Goal: Transaction & Acquisition: Purchase product/service

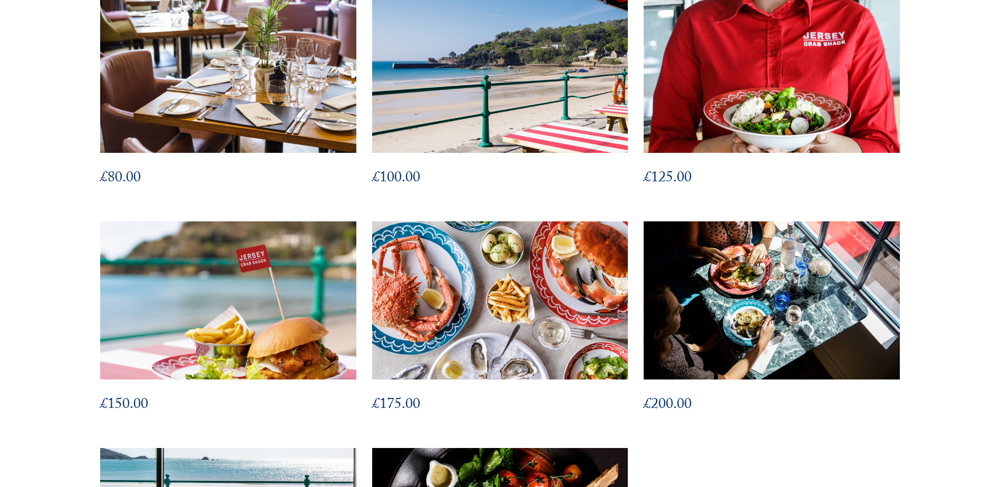
scroll to position [691, 0]
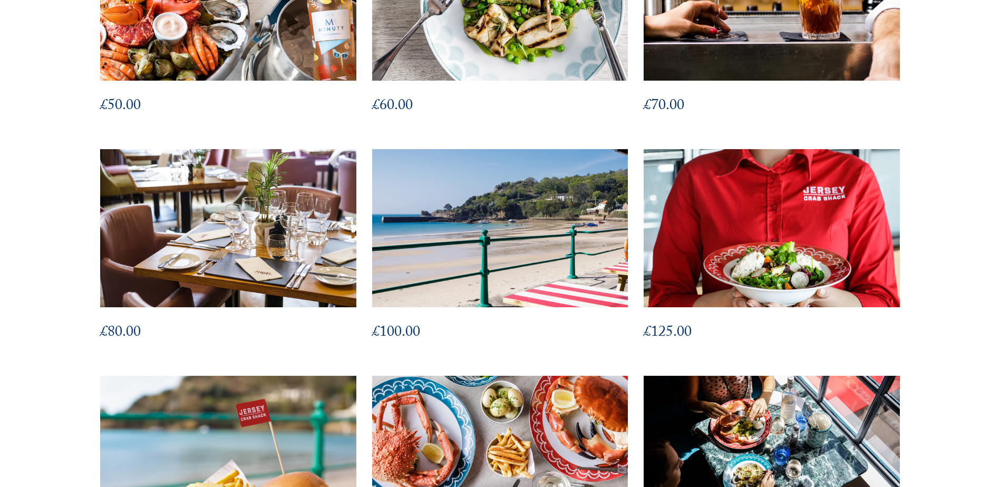
click at [507, 194] on img at bounding box center [499, 228] width 281 height 174
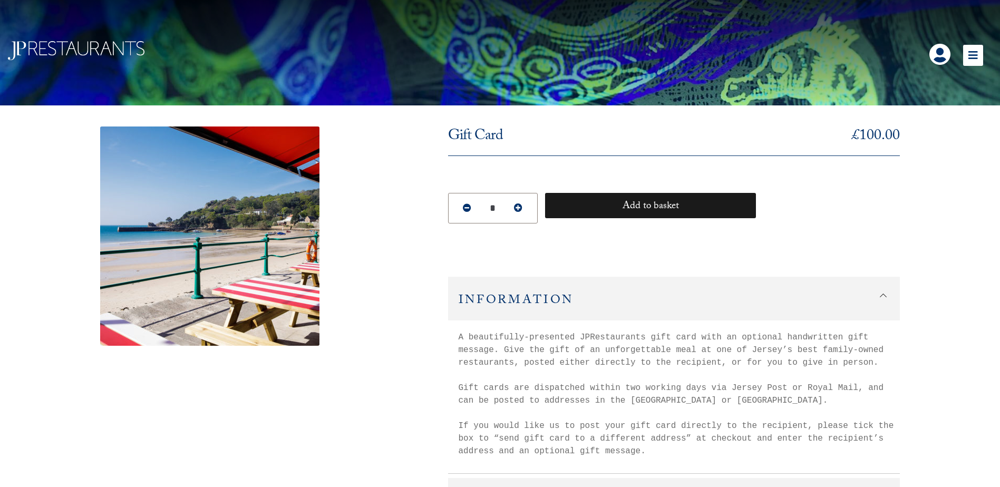
click at [646, 201] on button "Add to basket" at bounding box center [650, 205] width 211 height 25
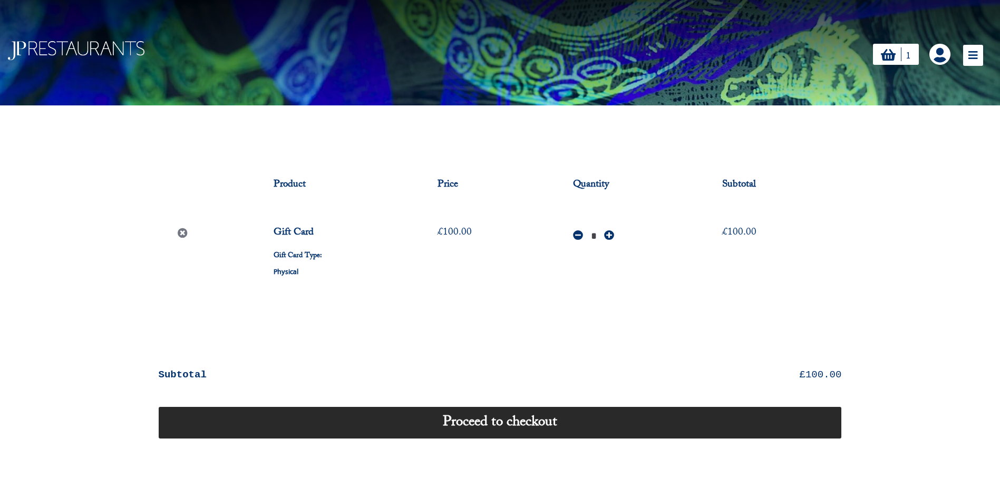
click at [500, 423] on link "Proceed to checkout" at bounding box center [500, 423] width 683 height 32
click at [540, 421] on link "Proceed to checkout" at bounding box center [500, 423] width 683 height 32
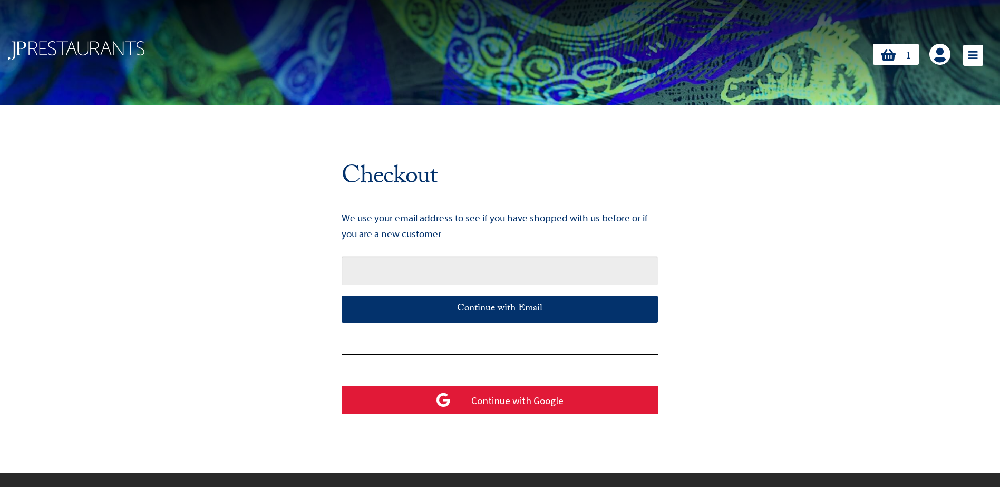
click at [505, 267] on input "text" at bounding box center [500, 270] width 316 height 29
type input "**********"
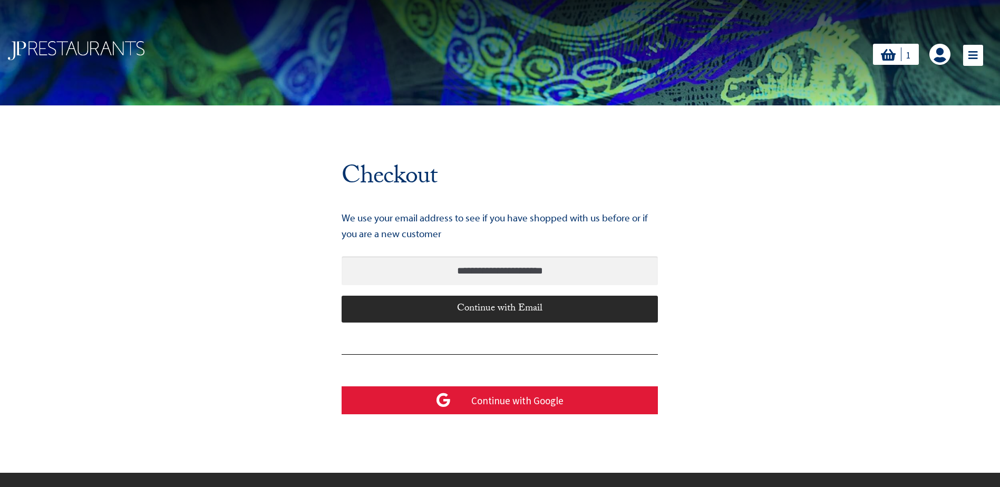
click at [498, 310] on div "Continue with Email" at bounding box center [500, 309] width 316 height 26
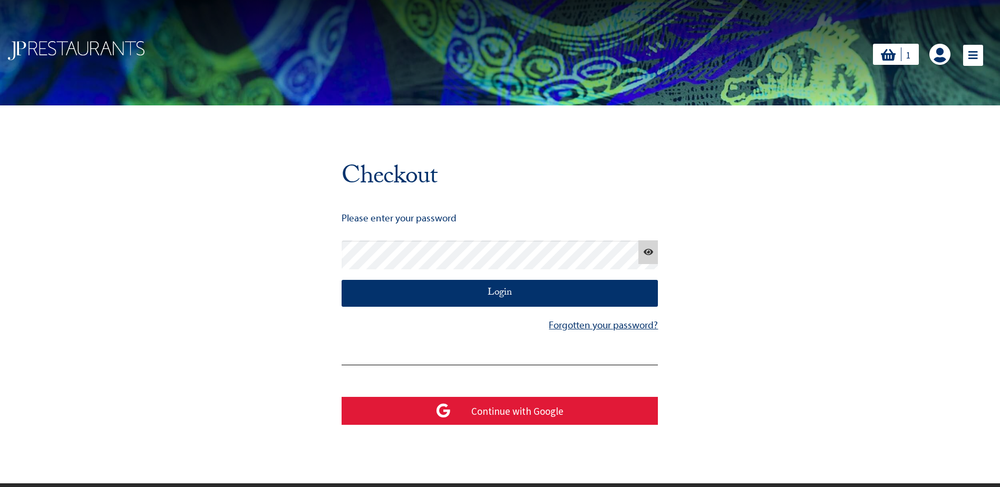
click at [648, 250] on button "Show password" at bounding box center [648, 252] width 20 height 24
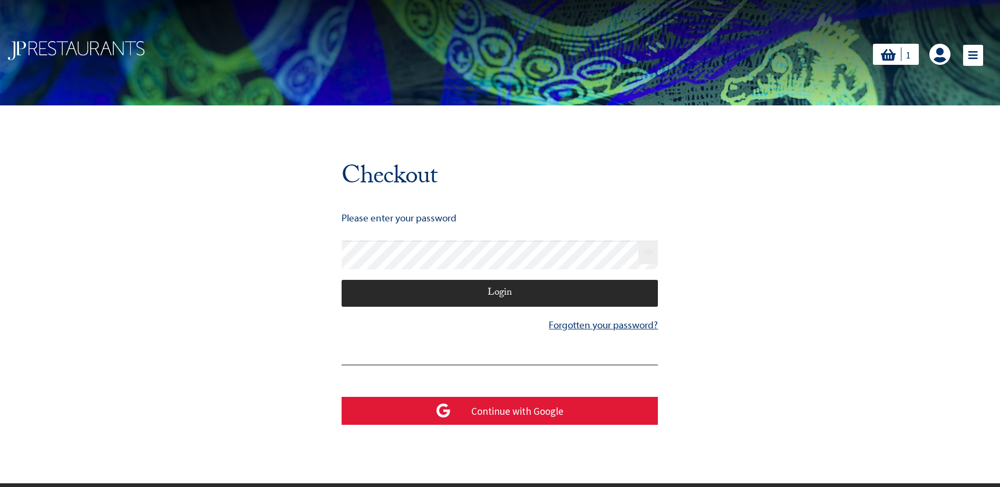
click at [500, 292] on div "Login" at bounding box center [500, 293] width 316 height 26
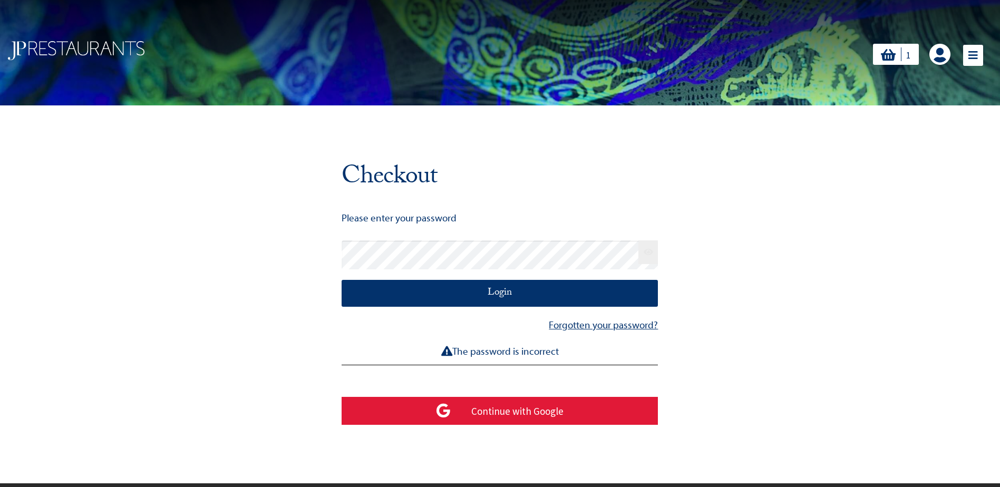
click at [766, 279] on div "**********" at bounding box center [500, 299] width 720 height 315
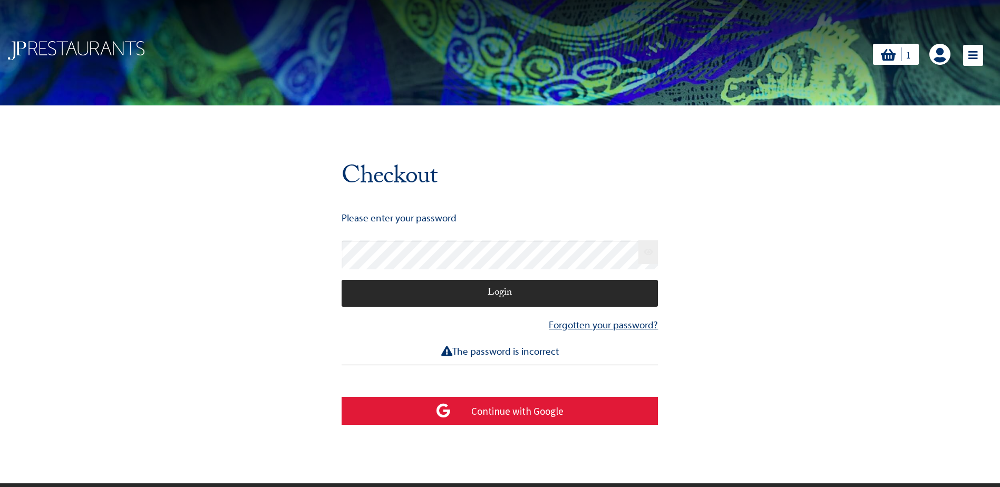
click at [500, 290] on div "Login" at bounding box center [500, 293] width 316 height 26
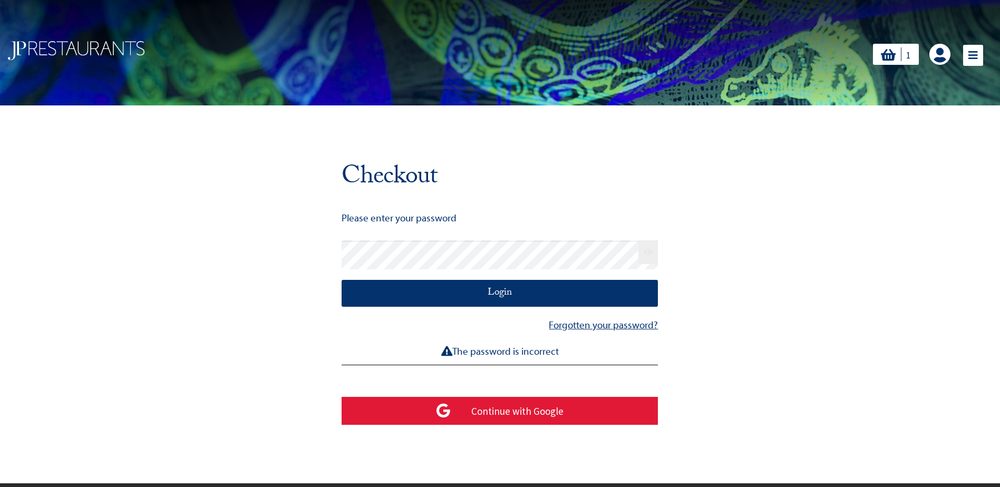
click at [606, 327] on p "Forgotten your password?" at bounding box center [500, 325] width 316 height 16
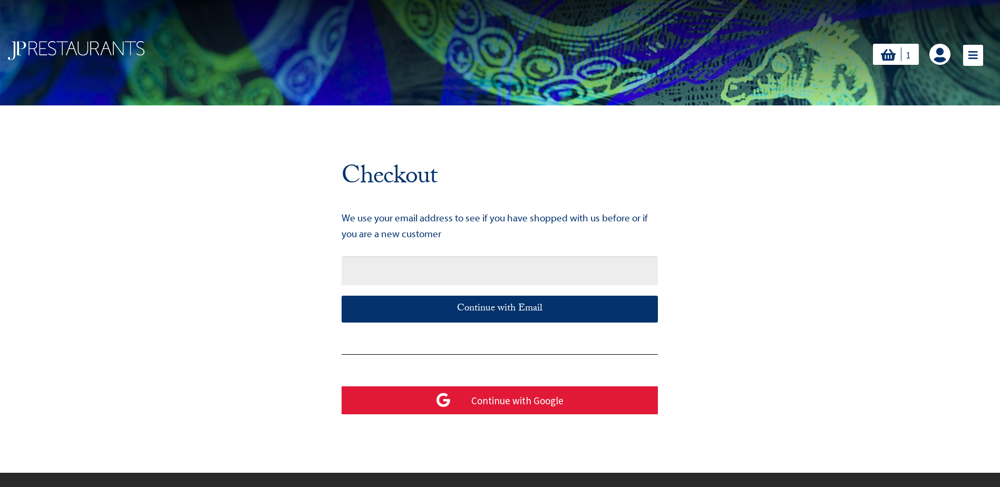
click at [481, 264] on input "text" at bounding box center [500, 270] width 316 height 29
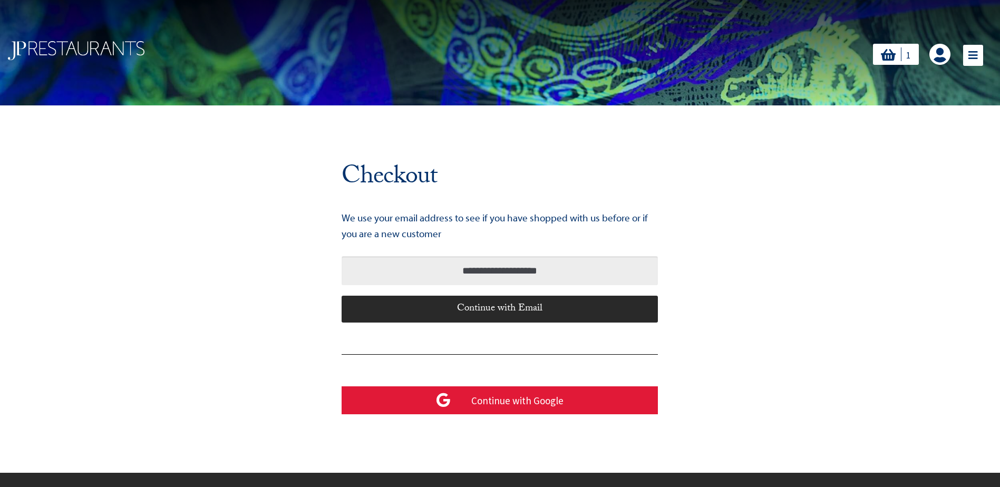
type input "**********"
click at [512, 305] on div "Continue with Email" at bounding box center [500, 309] width 316 height 26
